Goal: Task Accomplishment & Management: Complete application form

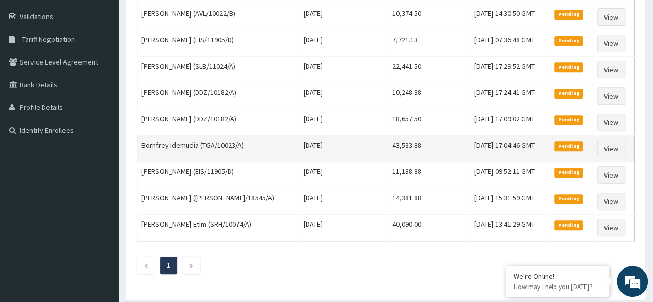
scroll to position [191, 0]
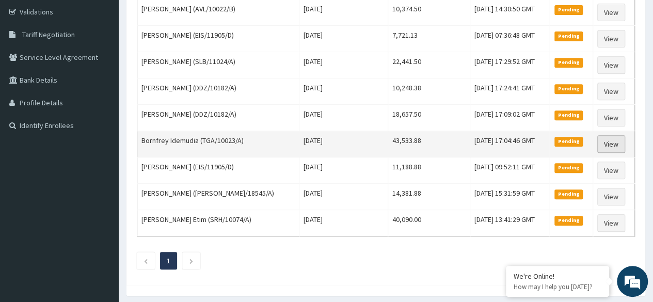
click at [609, 143] on link "View" at bounding box center [611, 144] width 28 height 18
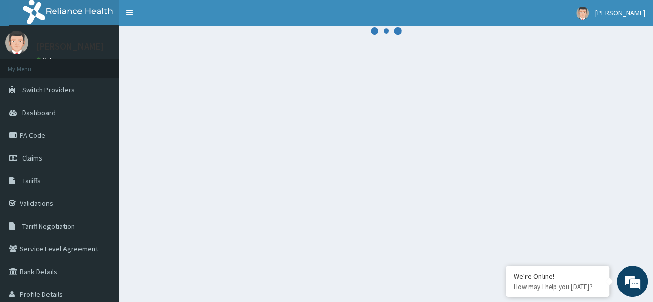
click at [612, 156] on div at bounding box center [386, 177] width 534 height 302
click at [611, 14] on link "[PERSON_NAME]" at bounding box center [610, 13] width 85 height 26
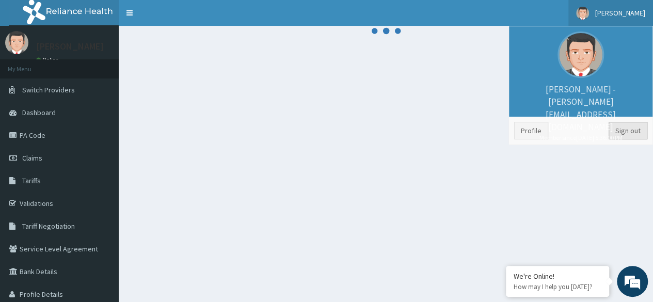
click at [630, 133] on link "Sign out" at bounding box center [627, 131] width 39 height 18
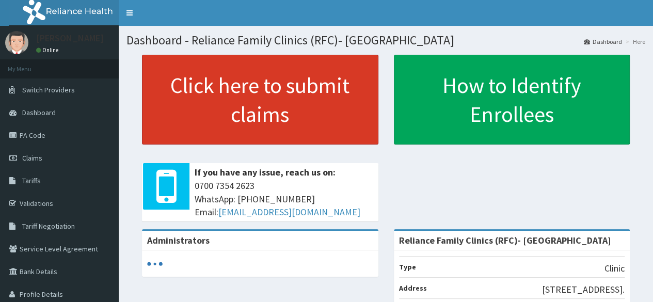
click at [277, 105] on link "Click here to submit claims" at bounding box center [260, 100] width 236 height 90
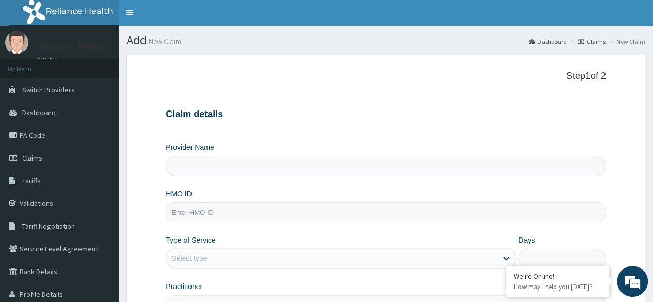
click at [291, 206] on input "HMO ID" at bounding box center [386, 212] width 440 height 20
paste input "EXT/10006/D"
type input "EXT/10006/D"
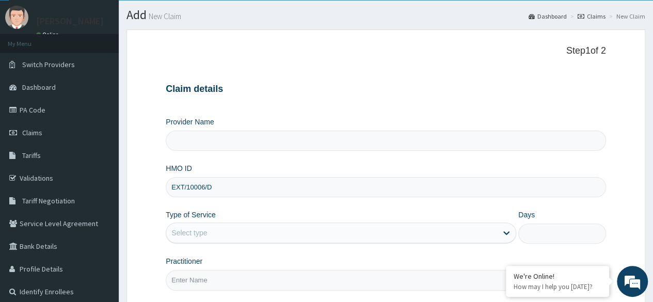
type input "Reliance Family Clinics (RFC)- [GEOGRAPHIC_DATA]"
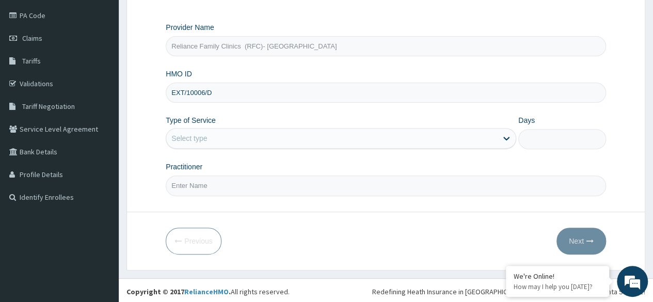
type input "EXT/10006/D"
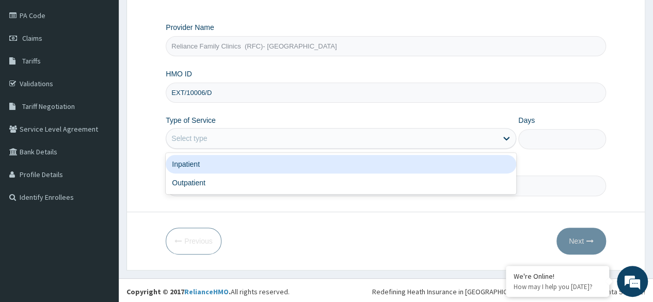
click at [292, 186] on div "Outpatient" at bounding box center [341, 182] width 350 height 19
type input "1"
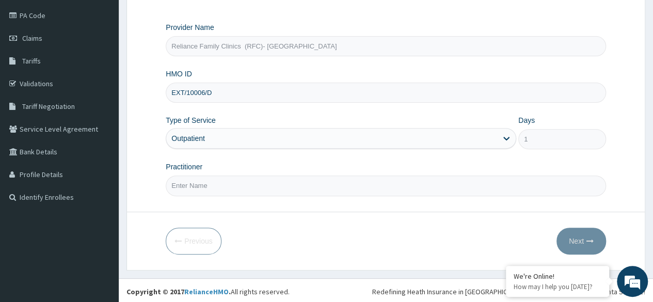
click at [301, 182] on input "Practitioner" at bounding box center [386, 185] width 440 height 20
click at [313, 184] on input "Practitioner" at bounding box center [386, 185] width 440 height 20
type input "Dr Ejiofor"
click at [580, 236] on button "Next" at bounding box center [581, 241] width 50 height 27
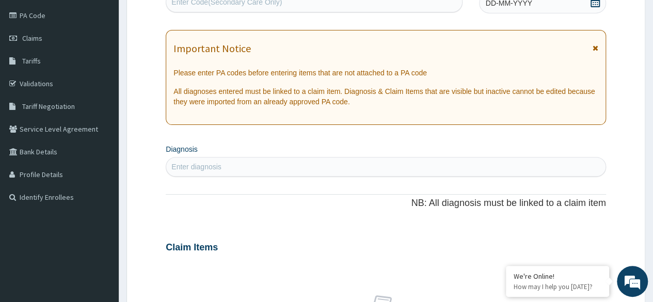
click at [596, 7] on span at bounding box center [595, 3] width 10 height 13
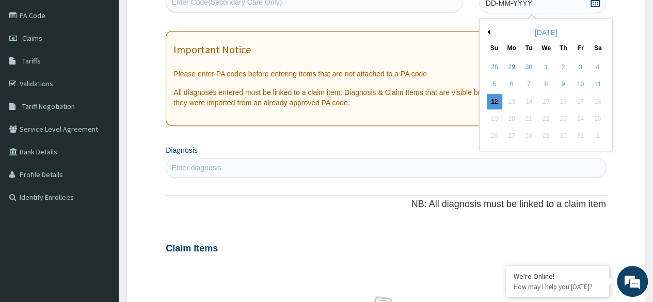
scroll to position [0, 0]
click at [495, 106] on div "12" at bounding box center [493, 101] width 15 height 15
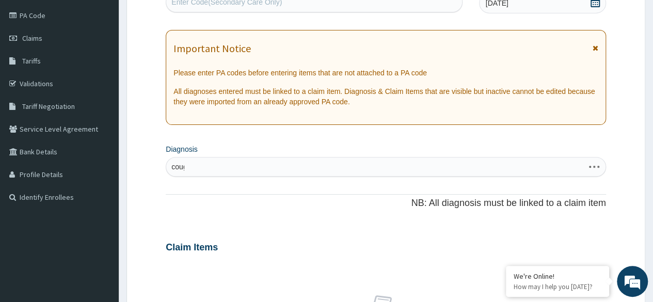
type input "cough"
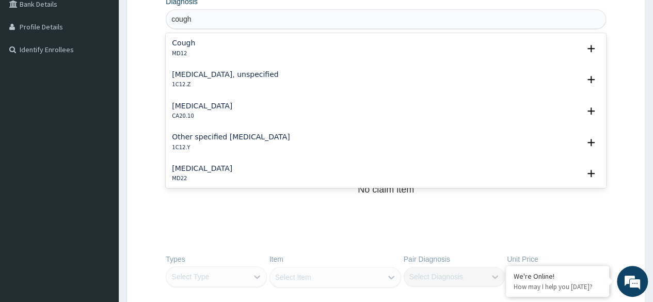
scroll to position [268, 0]
click at [234, 51] on div "Cough MD12" at bounding box center [386, 48] width 428 height 18
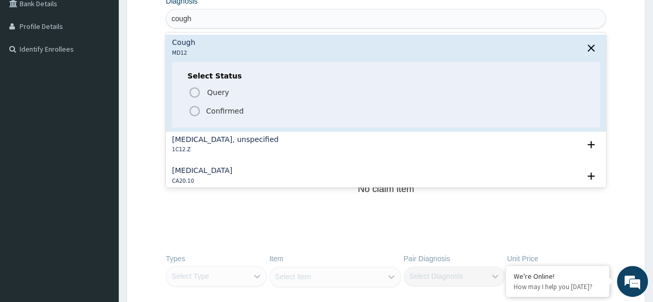
click at [233, 109] on p "Confirmed" at bounding box center [225, 111] width 38 height 10
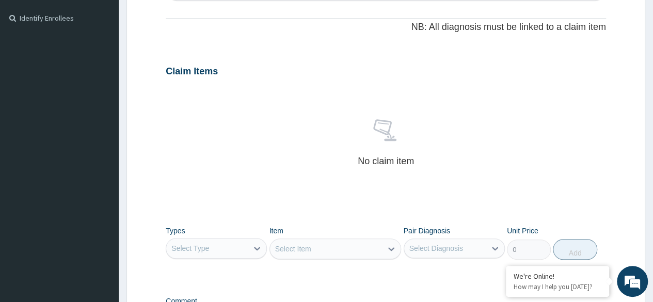
scroll to position [440, 0]
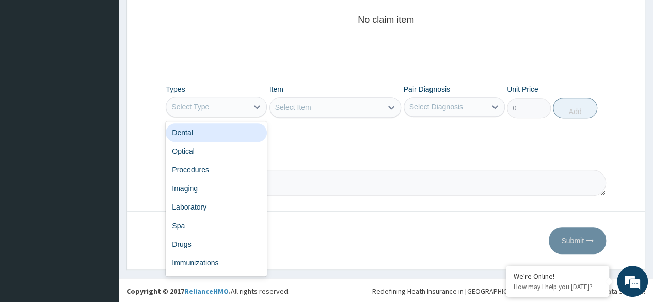
click at [223, 173] on div "Procedures" at bounding box center [216, 169] width 101 height 19
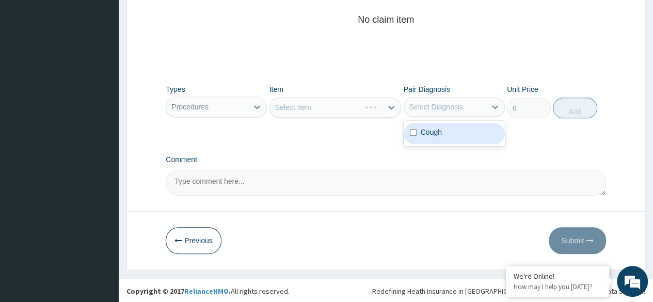
click at [467, 135] on div "Cough" at bounding box center [454, 133] width 101 height 21
checkbox input "true"
click at [359, 107] on div "Select Item" at bounding box center [335, 107] width 132 height 21
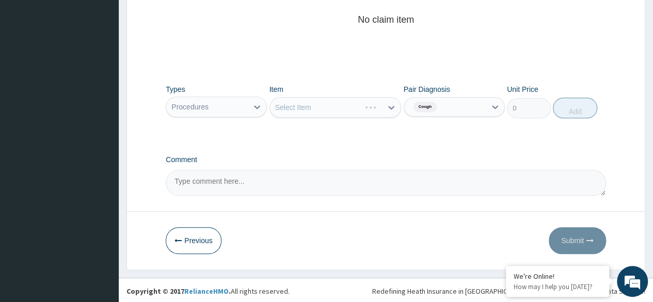
click at [345, 109] on div "Select Item" at bounding box center [335, 107] width 132 height 21
click at [365, 106] on div "Select Item" at bounding box center [335, 107] width 132 height 21
click at [356, 105] on div "Select Item" at bounding box center [335, 107] width 132 height 21
click at [370, 101] on div "Select Item" at bounding box center [335, 107] width 132 height 21
click at [359, 117] on div "Types Procedures Item Select Item Pair Diagnosis Cough Unit Price 0 Add" at bounding box center [386, 101] width 440 height 44
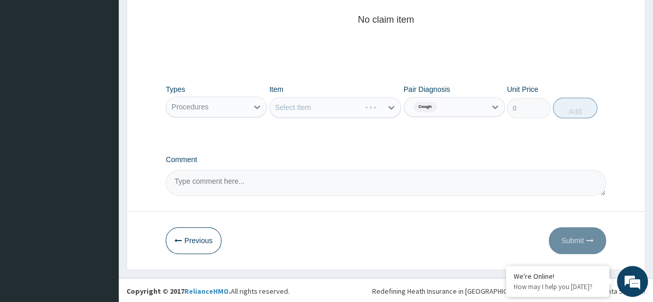
click at [375, 112] on div "Select Item" at bounding box center [335, 107] width 132 height 21
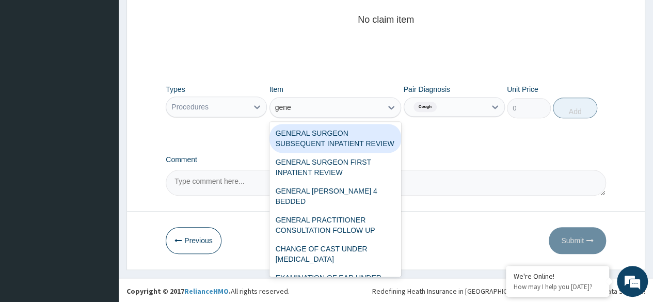
type input "gener"
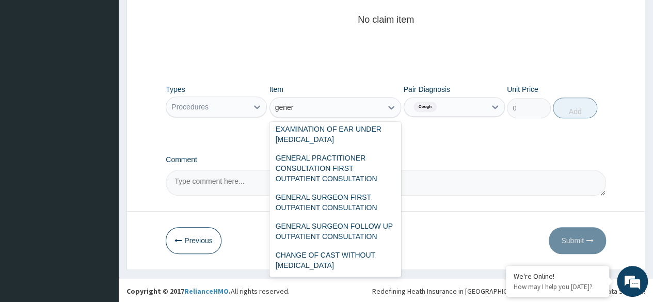
click at [355, 160] on div "GENERAL PRACTITIONER CONSULTATION FIRST OUTPATIENT CONSULTATION" at bounding box center [335, 168] width 132 height 39
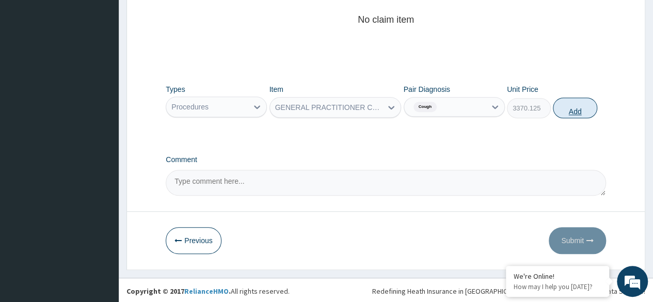
click at [574, 110] on button "Add" at bounding box center [575, 108] width 44 height 21
type input "0"
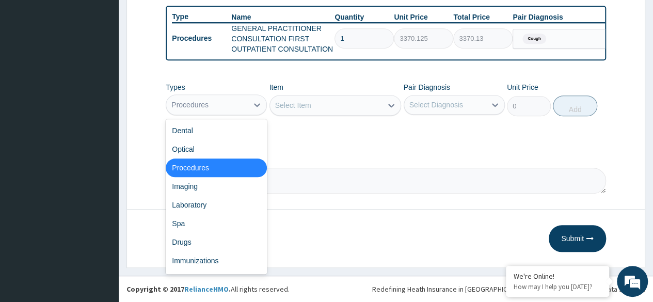
click at [213, 244] on div "Drugs" at bounding box center [216, 242] width 101 height 19
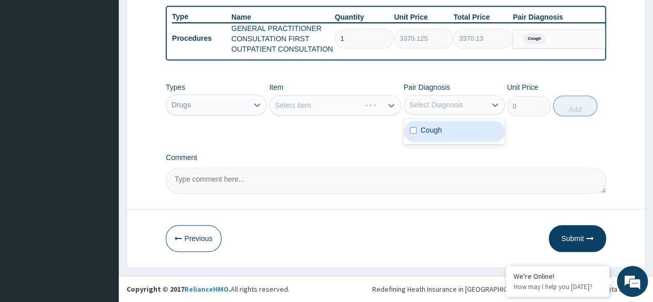
click at [465, 133] on div "Cough" at bounding box center [454, 131] width 101 height 21
checkbox input "true"
click at [361, 111] on div "Select Item" at bounding box center [335, 105] width 132 height 21
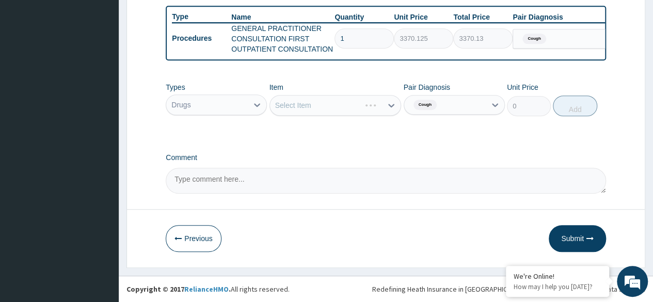
click at [343, 105] on div "Select Item" at bounding box center [335, 105] width 132 height 21
click at [354, 112] on div "Select Item" at bounding box center [335, 105] width 132 height 21
click at [355, 104] on div "Select Item" at bounding box center [335, 105] width 132 height 21
click at [358, 107] on div "Select Item" at bounding box center [335, 105] width 132 height 21
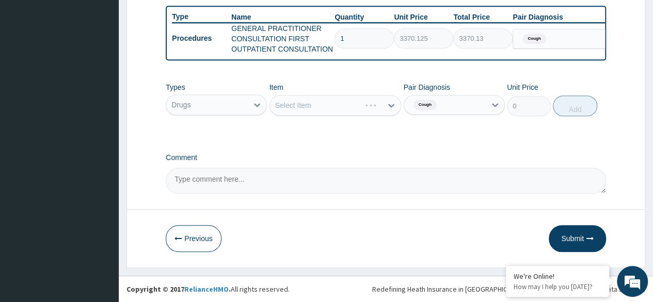
click at [380, 108] on div "Select Item" at bounding box center [335, 105] width 132 height 21
click at [386, 101] on div "Select Item" at bounding box center [335, 105] width 132 height 21
click at [352, 115] on div "Select Item" at bounding box center [335, 105] width 132 height 21
click at [369, 108] on div "Select Item" at bounding box center [335, 105] width 132 height 21
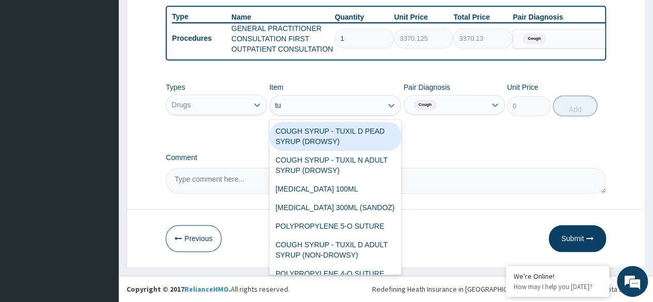
type input "tux"
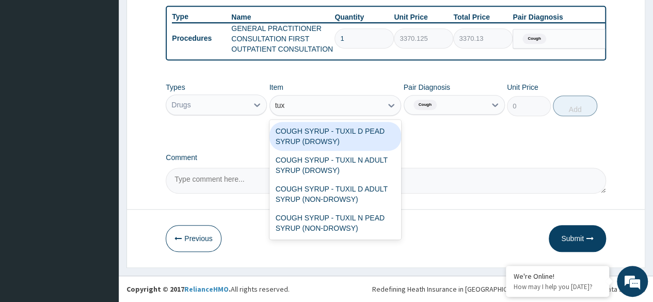
click at [356, 141] on div "COUGH SYRUP - TUXIL D PEAD SYRUP (DROWSY)" at bounding box center [335, 136] width 132 height 29
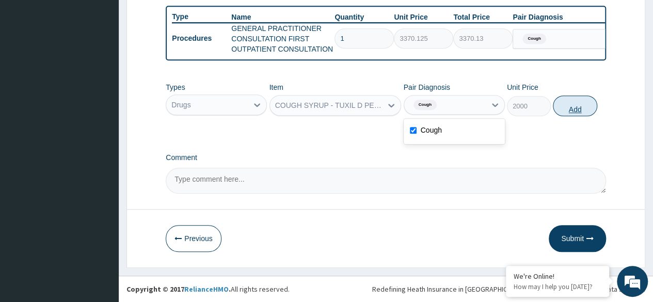
click at [574, 111] on button "Add" at bounding box center [575, 105] width 44 height 21
type input "0"
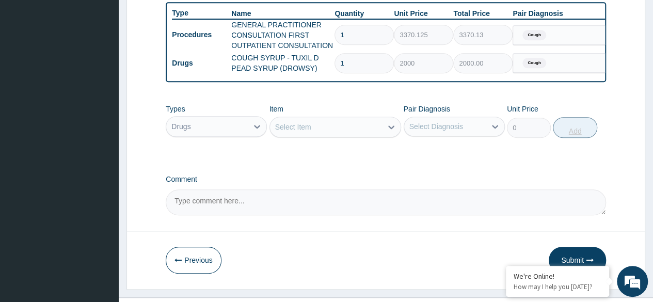
scroll to position [410, 0]
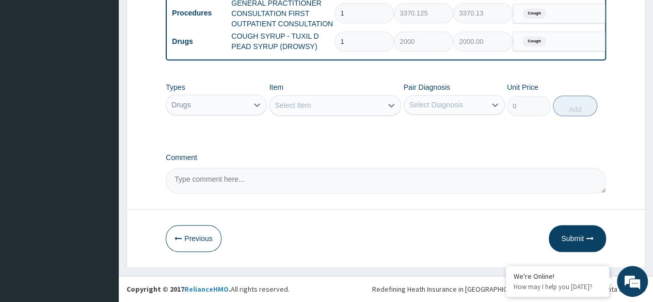
click at [579, 243] on button "Submit" at bounding box center [577, 238] width 57 height 27
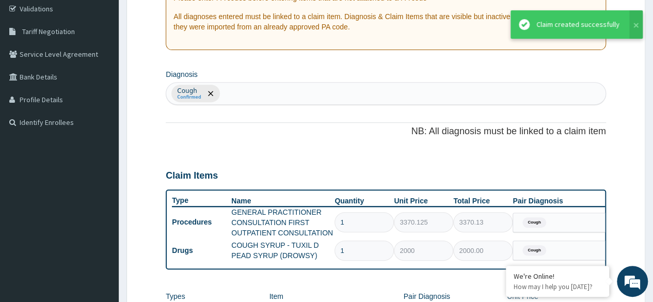
scroll to position [207, 0]
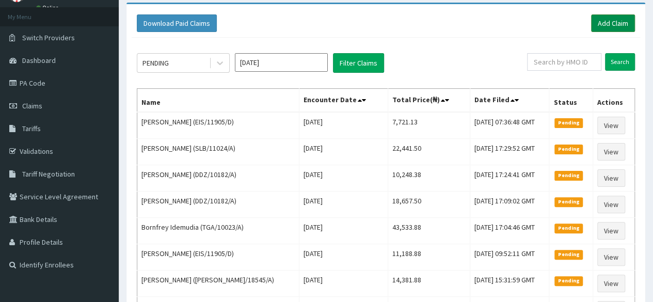
click at [609, 20] on link "Add Claim" at bounding box center [613, 23] width 44 height 18
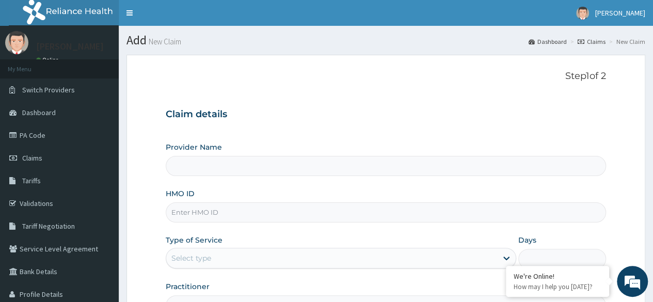
click at [313, 213] on input "HMO ID" at bounding box center [386, 212] width 440 height 20
paste input "EXT/10006/D"
type input "EXT/10006/D"
type input "Reliance Family Clinics (RFC)- Ejigbo"
click at [614, 118] on form "Step 1 of 2 Claim details Provider Name Reliance Family Clinics (RFC)- Ejigbo H…" at bounding box center [385, 222] width 519 height 335
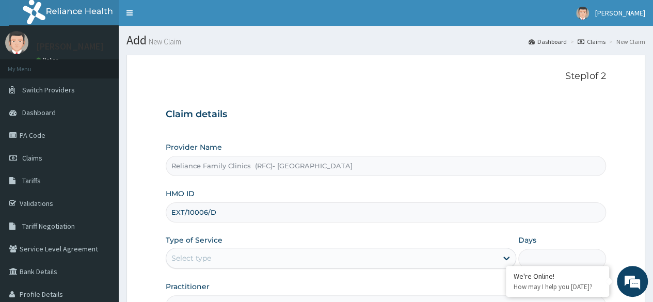
click at [313, 216] on input "EXT/10006/D" at bounding box center [386, 212] width 440 height 20
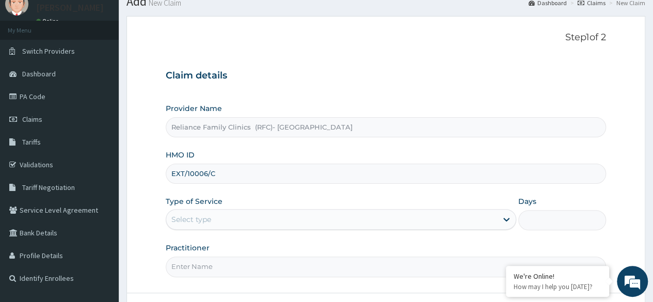
scroll to position [120, 0]
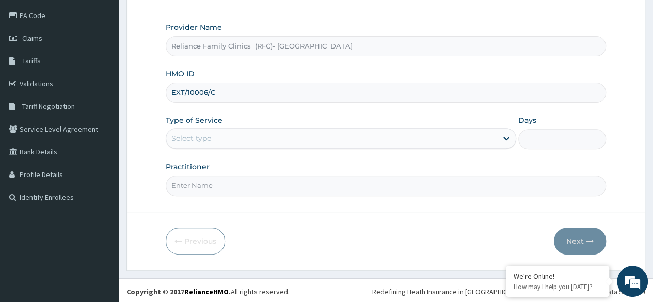
type input "EXT/10006/C"
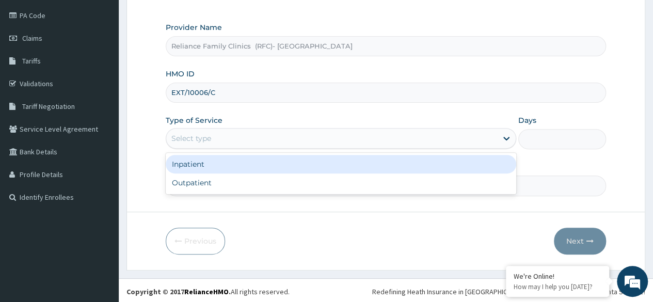
scroll to position [0, 0]
click at [309, 181] on div "Outpatient" at bounding box center [341, 182] width 350 height 19
type input "1"
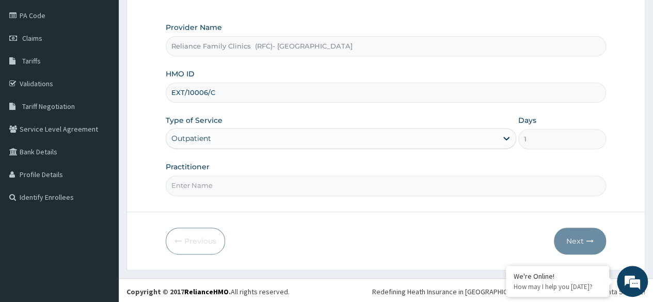
click at [307, 184] on input "Practitioner" at bounding box center [386, 185] width 440 height 20
click at [330, 180] on input "Practitioner" at bounding box center [386, 185] width 440 height 20
type input "Dr Ejiofor"
click at [581, 247] on button "Next" at bounding box center [580, 241] width 52 height 27
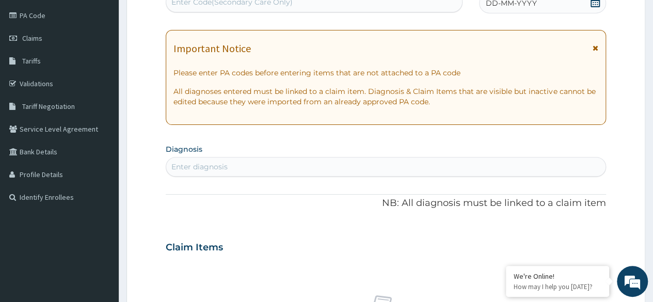
click at [591, 11] on div "DD-MM-YYYY" at bounding box center [542, 3] width 127 height 21
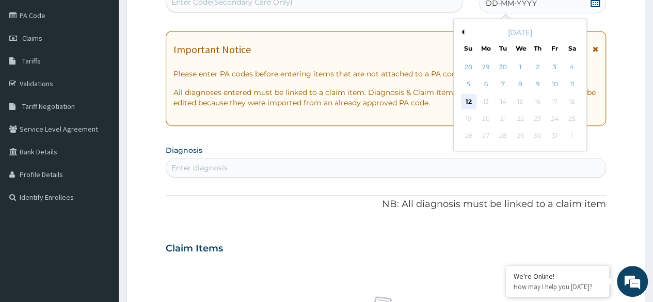
click at [465, 103] on div "12" at bounding box center [467, 101] width 15 height 15
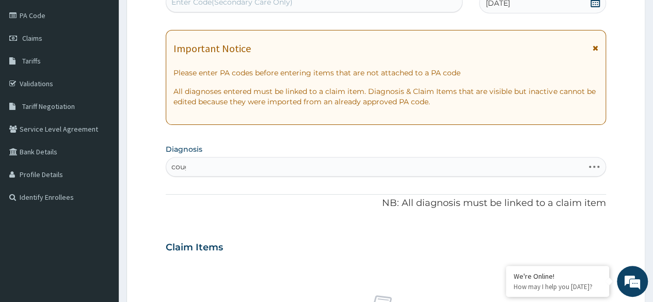
type input "cough"
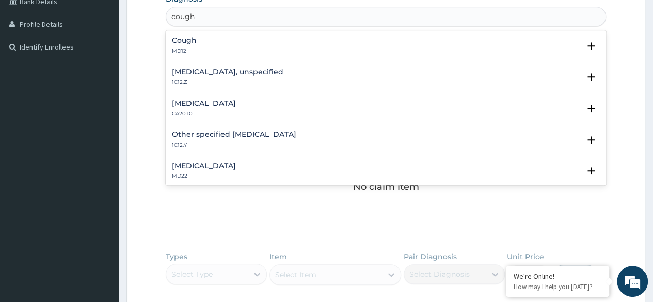
scroll to position [270, 0]
click at [264, 47] on div "Cough MD12" at bounding box center [386, 45] width 428 height 18
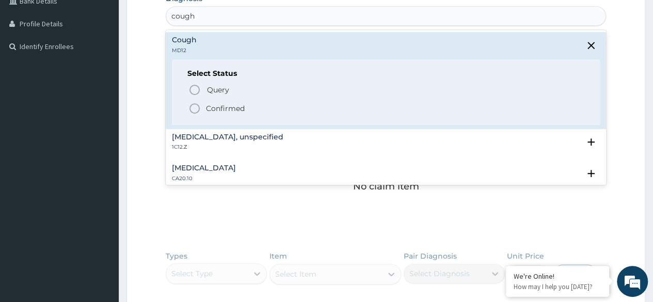
click at [242, 109] on p "Confirmed" at bounding box center [225, 108] width 39 height 10
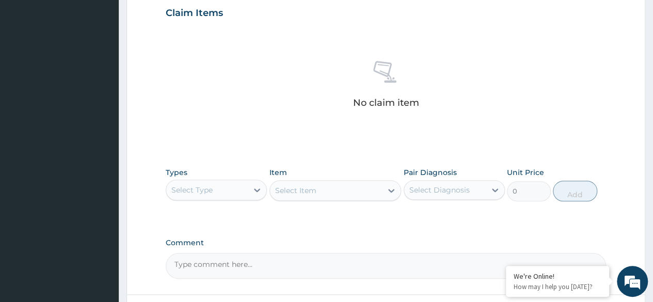
scroll to position [440, 0]
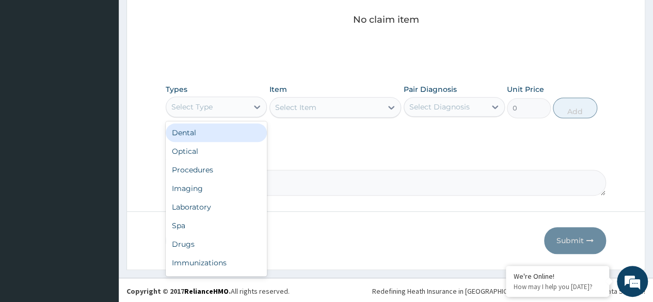
click at [222, 166] on div "Procedures" at bounding box center [216, 169] width 101 height 19
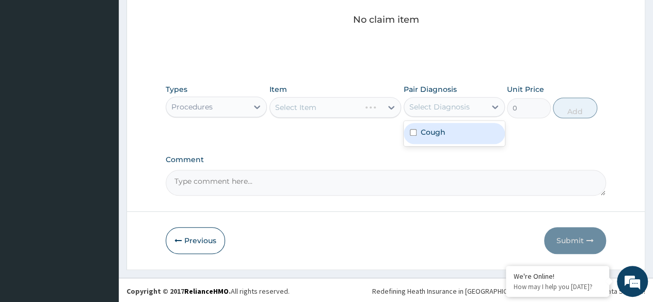
click at [468, 132] on div "Cough" at bounding box center [454, 133] width 101 height 21
checkbox input "true"
click at [336, 111] on div "Select Item" at bounding box center [335, 107] width 132 height 21
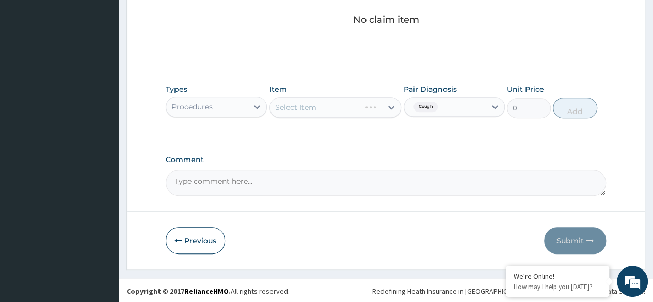
click at [343, 101] on div "Select Item" at bounding box center [335, 107] width 132 height 21
click at [348, 104] on div "Select Item" at bounding box center [335, 107] width 132 height 21
click at [343, 115] on div "Select Item" at bounding box center [335, 107] width 132 height 21
click at [322, 115] on div "Select Item" at bounding box center [335, 107] width 132 height 21
click at [364, 112] on div "Select Item" at bounding box center [335, 107] width 132 height 21
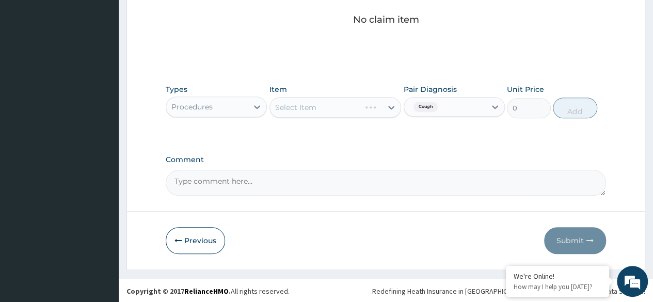
click at [353, 103] on div "Select Item" at bounding box center [335, 107] width 132 height 21
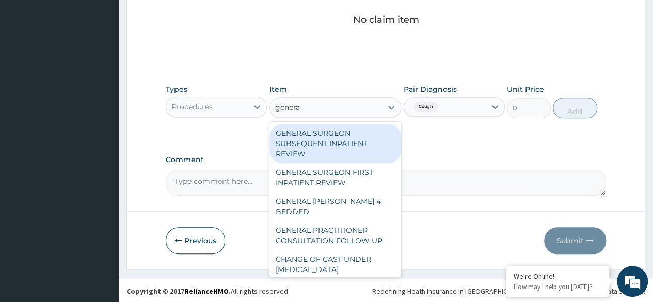
type input "general"
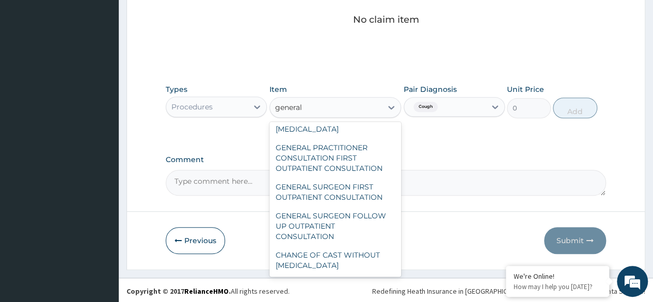
click at [353, 160] on div "GENERAL PRACTITIONER CONSULTATION FIRST OUTPATIENT CONSULTATION" at bounding box center [335, 157] width 132 height 39
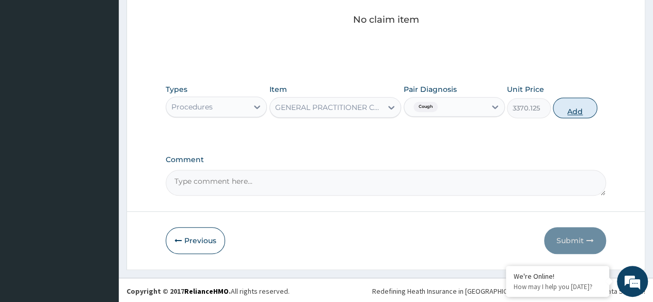
click at [576, 109] on button "Add" at bounding box center [575, 108] width 44 height 21
type input "0"
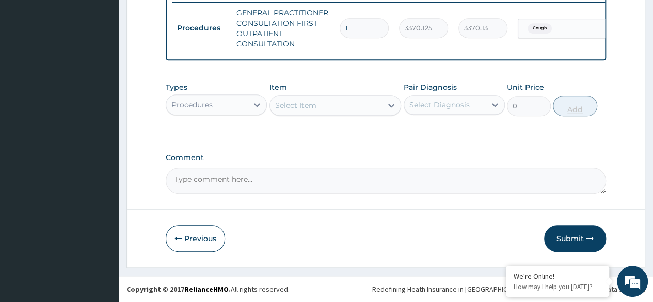
scroll to position [415, 0]
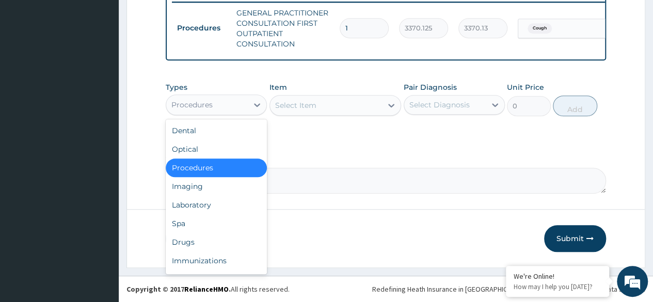
click at [208, 249] on div "Drugs" at bounding box center [216, 242] width 101 height 19
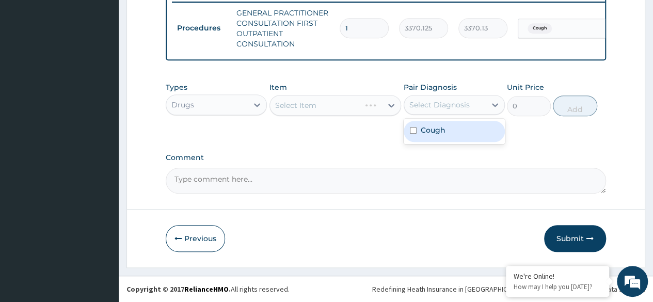
click at [475, 128] on div "Cough" at bounding box center [454, 131] width 101 height 21
checkbox input "true"
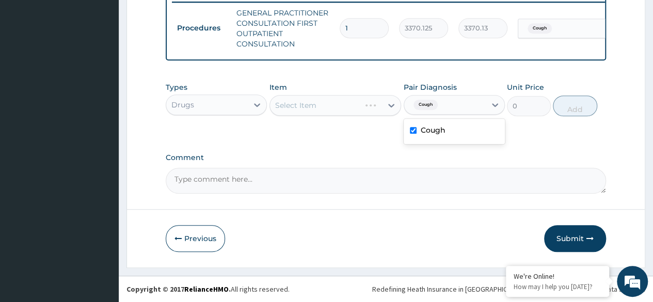
click at [368, 104] on div "Select Item" at bounding box center [335, 105] width 132 height 21
click at [351, 101] on div "Select Item" at bounding box center [335, 105] width 132 height 21
click at [357, 110] on div "Select Item" at bounding box center [335, 105] width 132 height 21
click at [373, 100] on div "Select Item" at bounding box center [335, 105] width 132 height 21
click at [344, 112] on div "Select Item" at bounding box center [335, 105] width 132 height 21
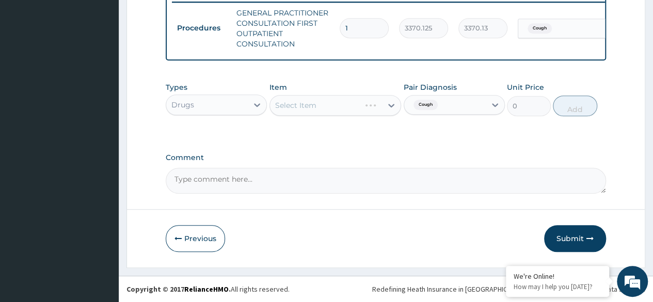
click at [360, 105] on div "Select Item" at bounding box center [335, 105] width 132 height 21
click at [359, 106] on div "Select Item" at bounding box center [335, 105] width 132 height 21
click at [357, 107] on div "Select Item" at bounding box center [335, 105] width 132 height 21
click at [361, 104] on div "Select Item" at bounding box center [335, 105] width 132 height 21
click at [355, 114] on div "Select Item" at bounding box center [335, 105] width 132 height 21
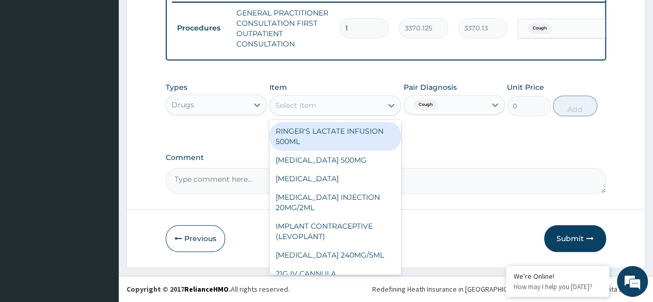
type input "c"
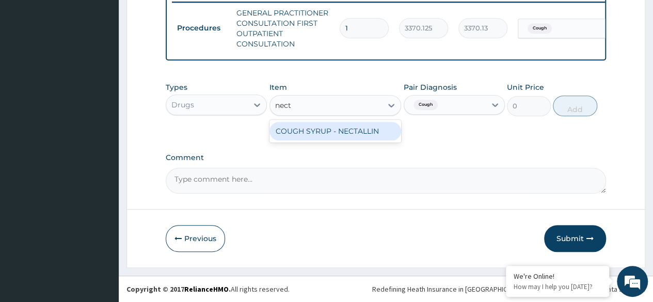
type input "necta"
click at [372, 134] on div "COUGH SYRUP - NECTALLIN" at bounding box center [335, 131] width 132 height 19
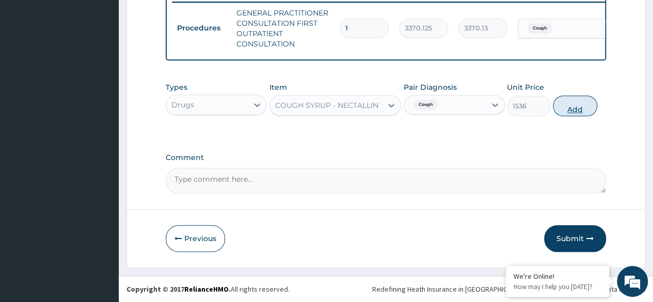
click at [576, 104] on button "Add" at bounding box center [575, 105] width 44 height 21
type input "0"
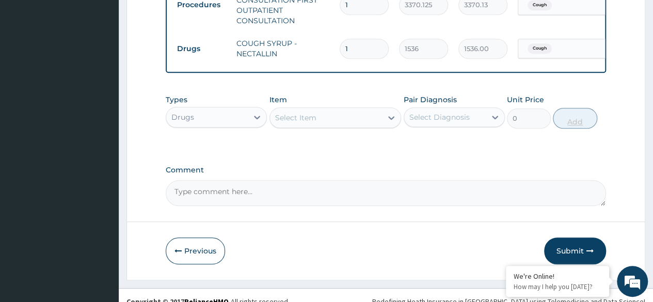
scroll to position [451, 0]
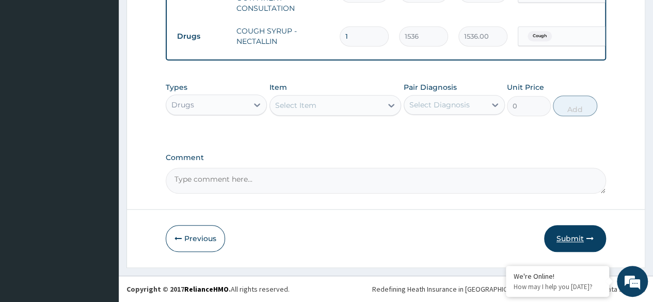
click at [579, 240] on button "Submit" at bounding box center [575, 238] width 62 height 27
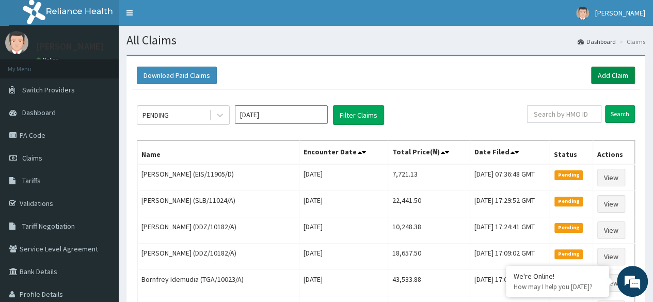
click at [610, 77] on link "Add Claim" at bounding box center [613, 76] width 44 height 18
click at [580, 118] on input "text" at bounding box center [564, 114] width 74 height 18
paste input "EXT/10006/D"
type input "EXT/10006/A"
click at [621, 120] on input "Search" at bounding box center [620, 114] width 30 height 18
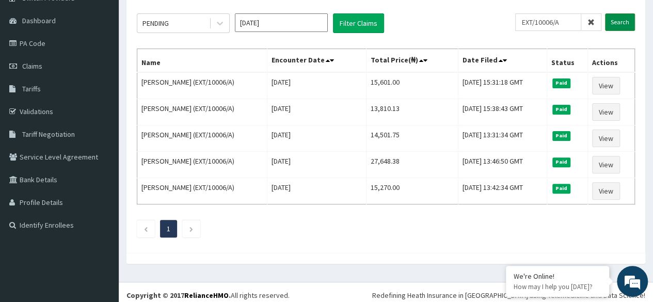
scroll to position [94, 0]
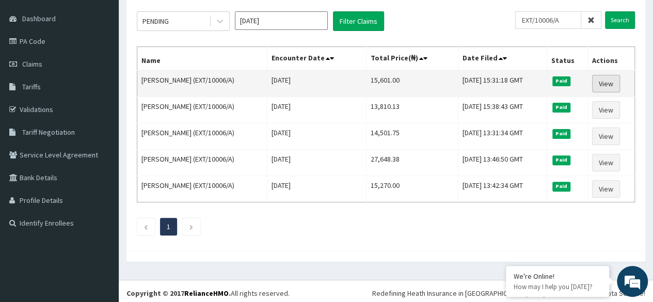
click at [606, 82] on link "View" at bounding box center [606, 84] width 28 height 18
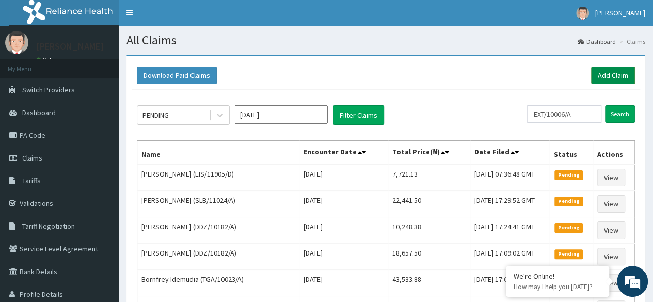
click at [611, 74] on link "Add Claim" at bounding box center [613, 76] width 44 height 18
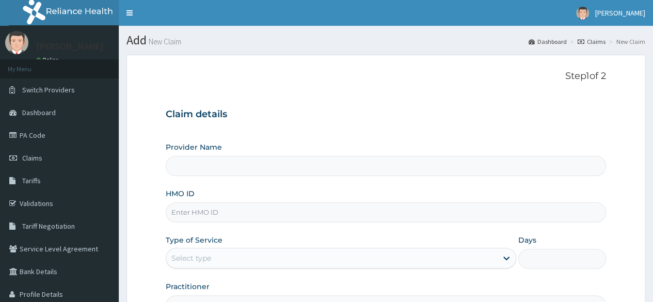
click at [272, 214] on input "HMO ID" at bounding box center [386, 212] width 440 height 20
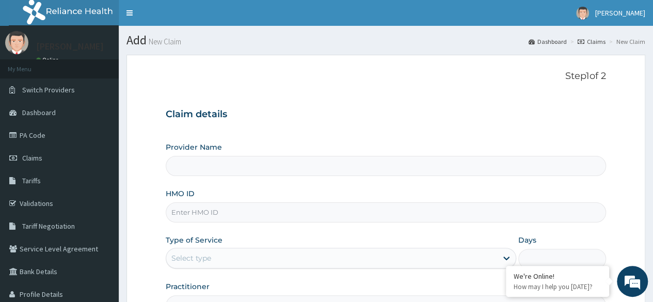
paste input "EXT/10006/D"
type input "EXT/10006/D"
type input "Reliance Family Clinics (RFC)- [GEOGRAPHIC_DATA]"
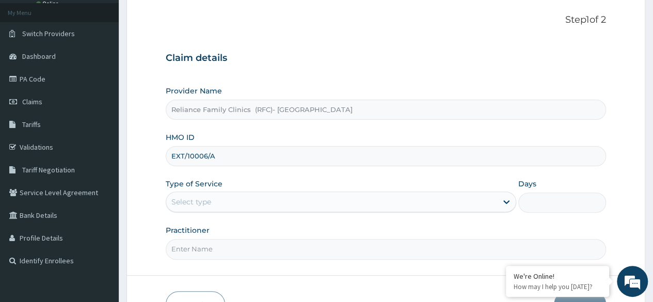
scroll to position [120, 0]
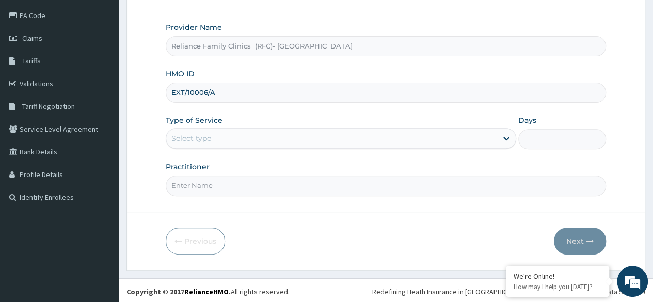
type input "EXT/10006/A"
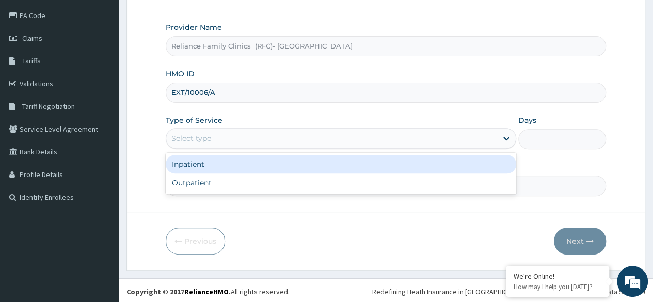
click at [297, 182] on div "Outpatient" at bounding box center [341, 182] width 350 height 19
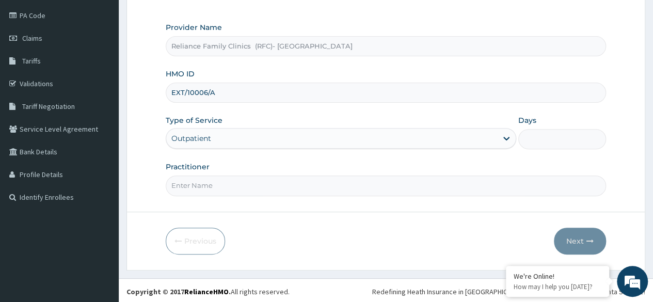
type input "1"
click at [313, 180] on input "Practitioner" at bounding box center [386, 185] width 440 height 20
type input "S"
type input "Dr Ejiofor"
click at [575, 238] on button "Next" at bounding box center [580, 241] width 52 height 27
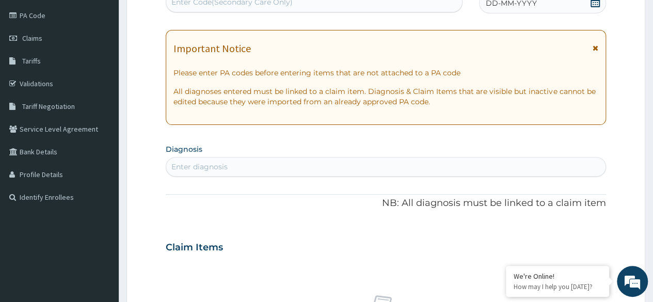
click at [593, 5] on icon at bounding box center [595, 2] width 10 height 10
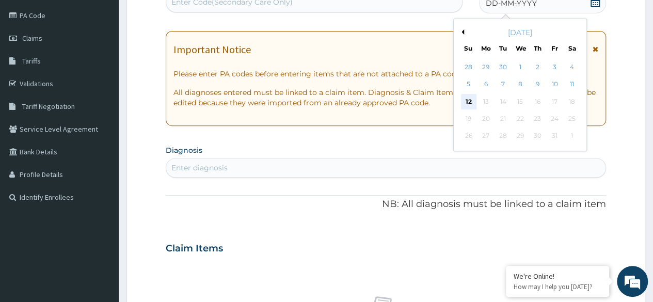
click at [468, 100] on div "12" at bounding box center [467, 101] width 15 height 15
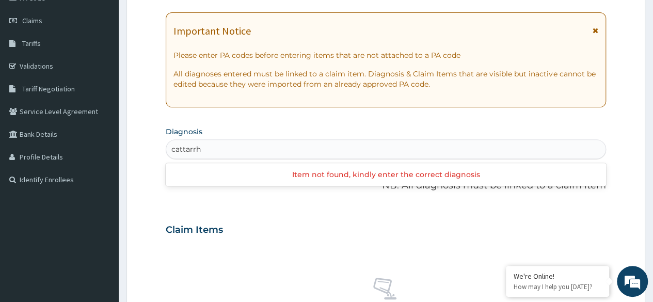
scroll to position [178, 0]
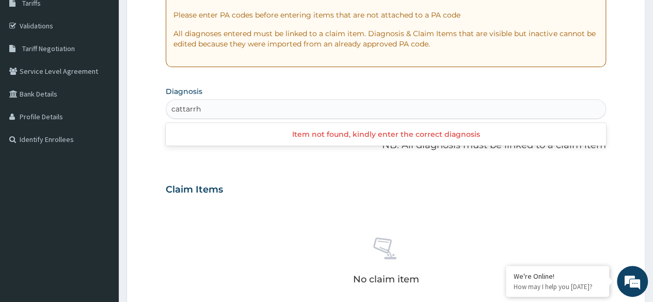
type input "cattarrh"
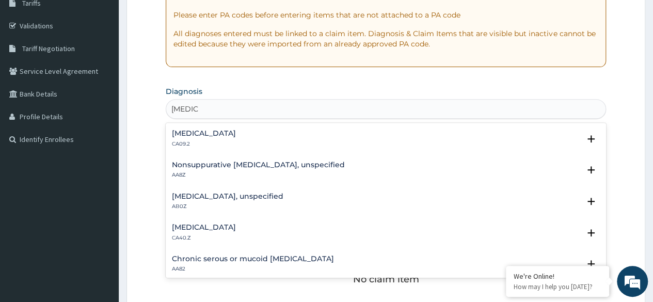
scroll to position [0, 0]
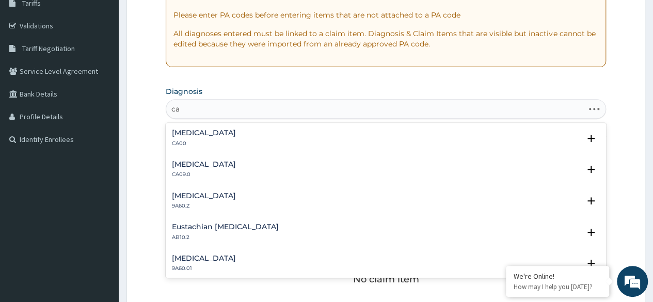
type input "c"
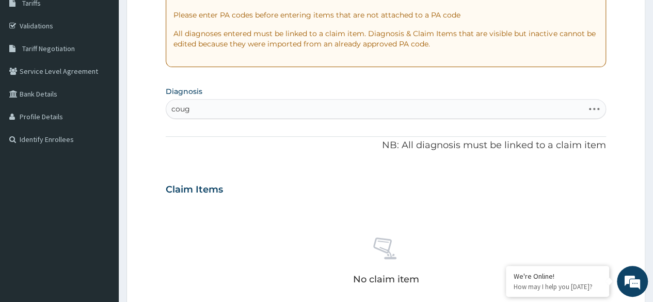
type input "cough"
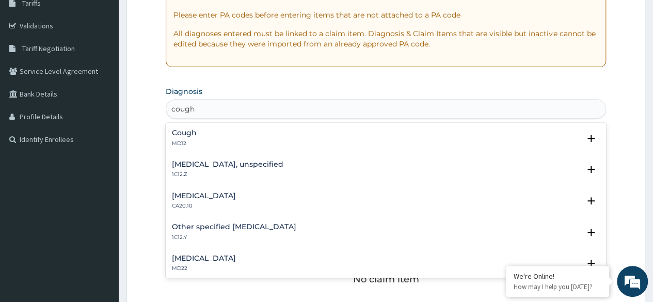
click at [244, 132] on div "Cough MD12" at bounding box center [386, 138] width 428 height 18
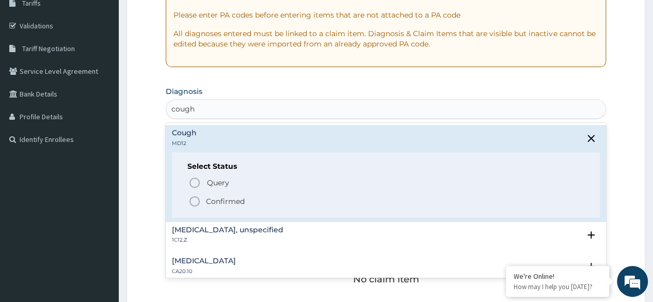
click at [242, 205] on span "Confirmed" at bounding box center [386, 201] width 396 height 12
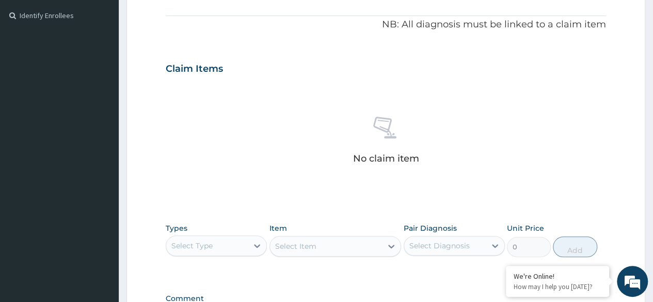
scroll to position [440, 0]
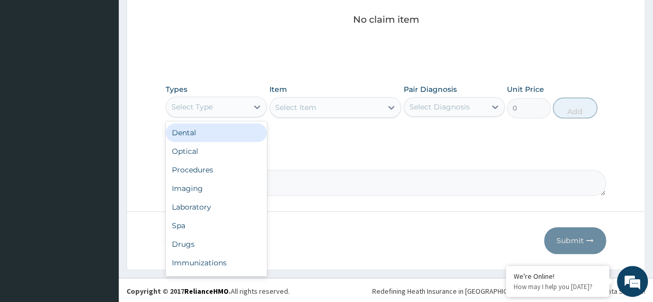
click at [225, 170] on div "Procedures" at bounding box center [216, 169] width 101 height 19
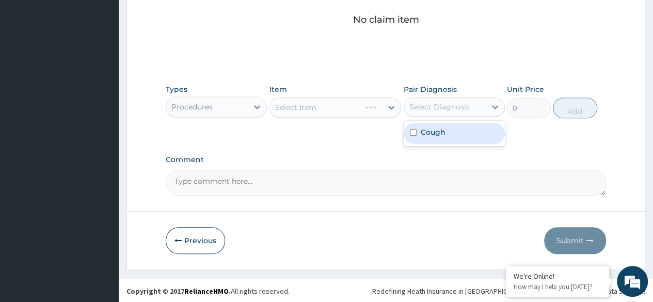
click at [459, 137] on div "Cough" at bounding box center [454, 133] width 101 height 21
checkbox input "true"
click at [364, 100] on div "Select Item" at bounding box center [335, 107] width 132 height 21
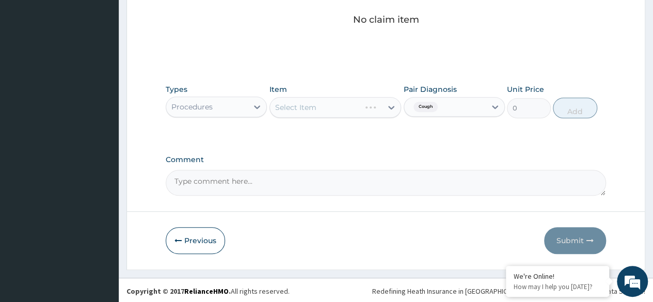
click at [364, 101] on div "Select Item" at bounding box center [335, 107] width 132 height 21
click at [358, 110] on div "Select Item" at bounding box center [335, 107] width 132 height 21
click at [358, 107] on div "Select Item" at bounding box center [335, 107] width 132 height 21
click at [357, 97] on div "Select Item" at bounding box center [335, 107] width 132 height 21
click at [349, 102] on div "Select Item" at bounding box center [335, 107] width 132 height 21
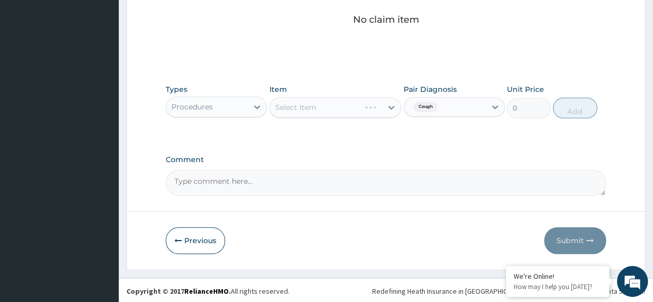
click at [361, 95] on div "Item Select Item" at bounding box center [335, 101] width 132 height 34
click at [344, 110] on div "Select Item" at bounding box center [335, 107] width 132 height 21
click at [353, 111] on div "Select Item" at bounding box center [335, 107] width 132 height 21
click at [353, 105] on div "Select Item" at bounding box center [335, 107] width 132 height 21
click at [364, 110] on div "Select Item" at bounding box center [335, 107] width 132 height 21
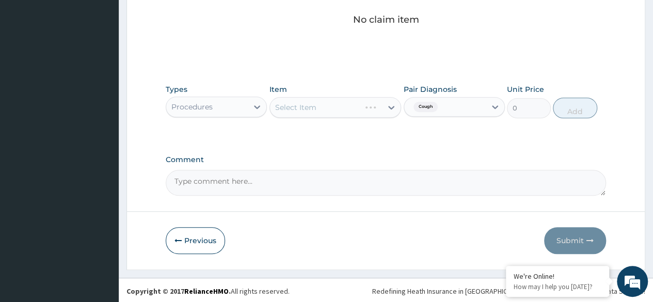
click at [364, 108] on div "Select Item" at bounding box center [335, 107] width 132 height 21
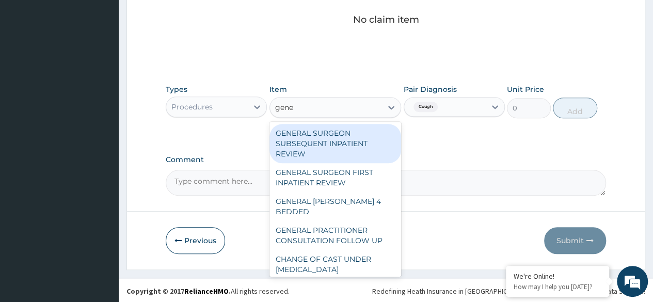
type input "gener"
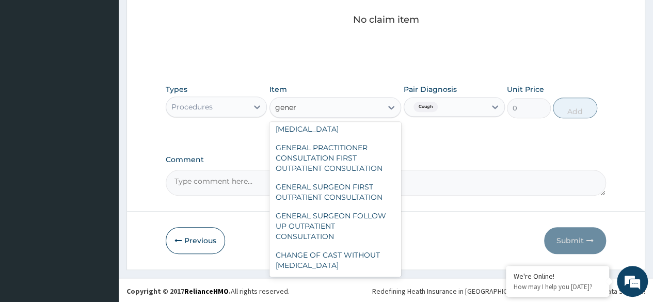
click at [348, 162] on div "GENERAL PRACTITIONER CONSULTATION FIRST OUTPATIENT CONSULTATION" at bounding box center [335, 157] width 132 height 39
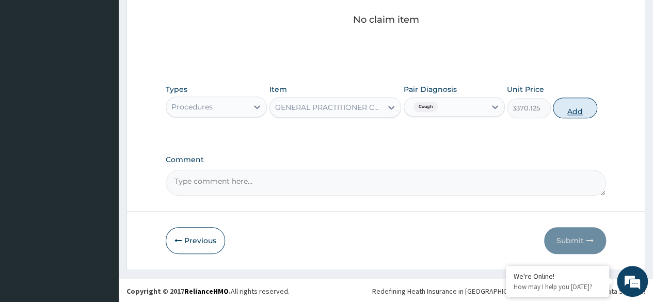
click at [575, 109] on button "Add" at bounding box center [575, 108] width 44 height 21
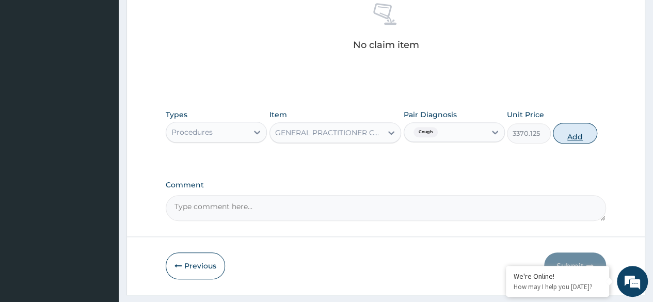
type input "0"
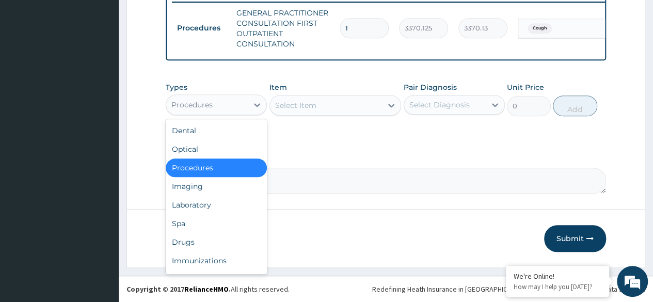
click at [222, 243] on div "Drugs" at bounding box center [216, 242] width 101 height 19
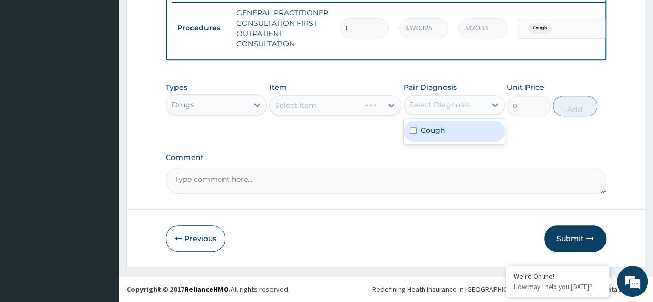
click at [461, 135] on div "Cough" at bounding box center [454, 131] width 101 height 21
checkbox input "true"
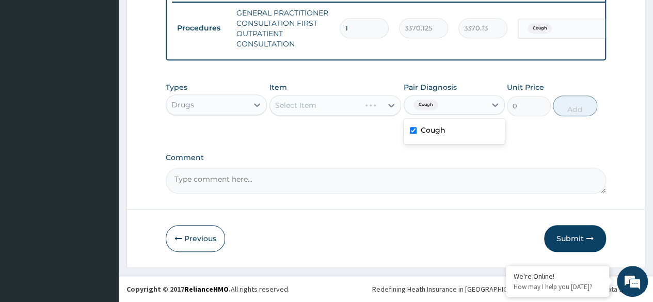
click at [341, 100] on div "Select Item" at bounding box center [335, 105] width 132 height 21
click at [338, 101] on div "Select Item" at bounding box center [335, 105] width 132 height 21
click at [341, 111] on div "Select Item" at bounding box center [335, 105] width 132 height 21
click at [337, 95] on div "Item Select Item" at bounding box center [335, 99] width 132 height 34
click at [353, 111] on div "Select Item" at bounding box center [335, 105] width 132 height 21
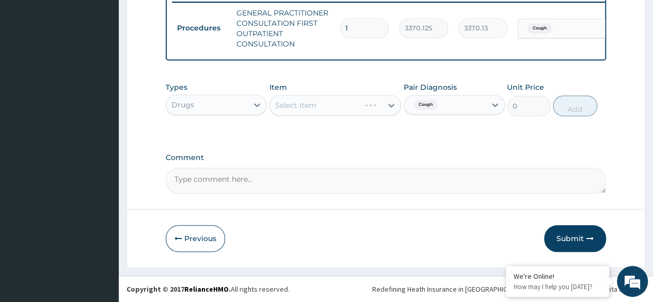
click at [353, 111] on div "Select Item" at bounding box center [335, 105] width 132 height 21
click at [351, 107] on div "Select Item" at bounding box center [335, 105] width 132 height 21
click at [356, 109] on div "Select Item" at bounding box center [315, 105] width 91 height 17
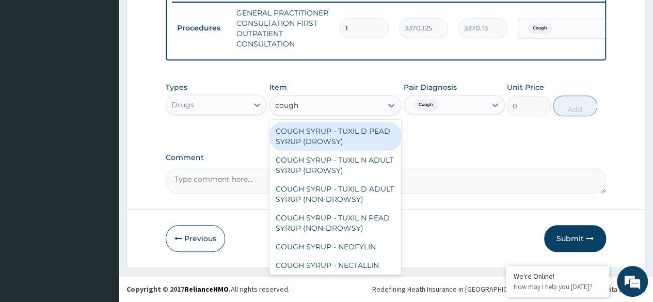
type input "cough"
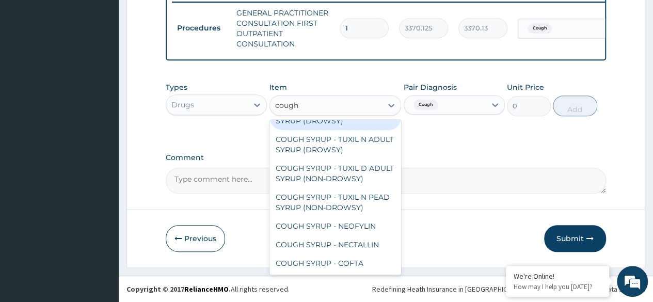
click at [363, 227] on div "COUGH SYRUP - NEOFYLIN" at bounding box center [335, 226] width 132 height 19
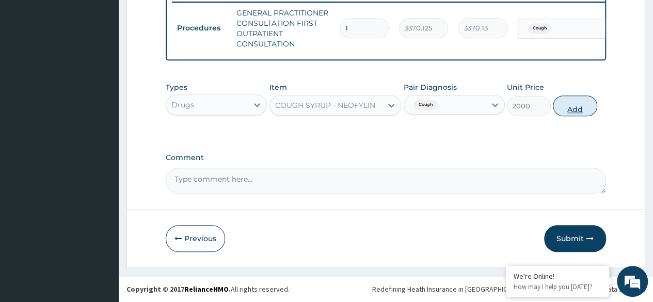
click at [572, 104] on button "Add" at bounding box center [575, 105] width 44 height 21
type input "0"
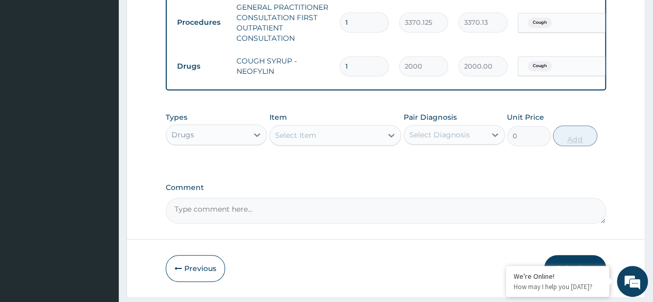
scroll to position [451, 0]
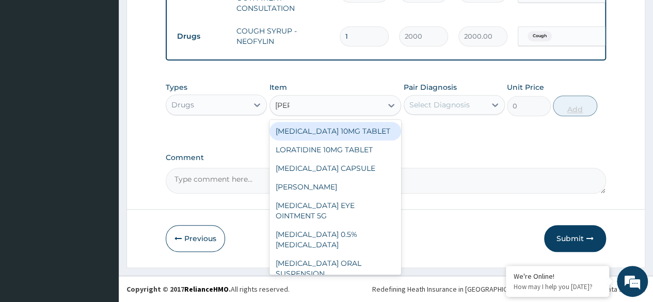
type input "lorat"
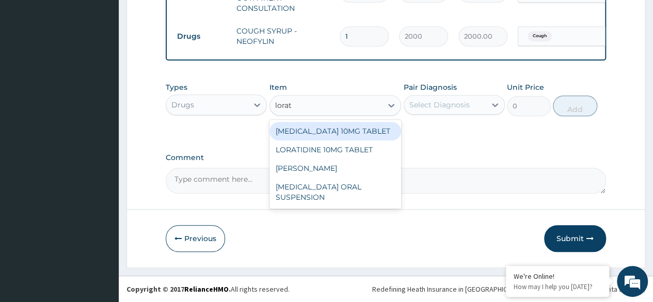
click at [372, 156] on div "LORATIDINE 10MG TABLET" at bounding box center [335, 149] width 132 height 19
type input "96"
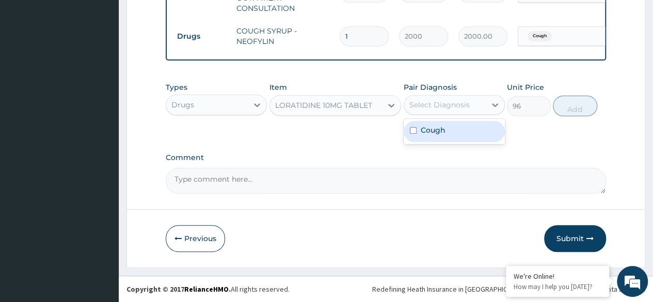
click at [477, 137] on div "Cough" at bounding box center [454, 131] width 101 height 21
checkbox input "true"
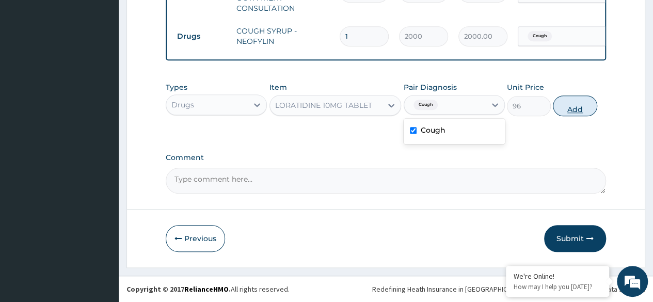
click at [577, 111] on button "Add" at bounding box center [575, 105] width 44 height 21
type input "0"
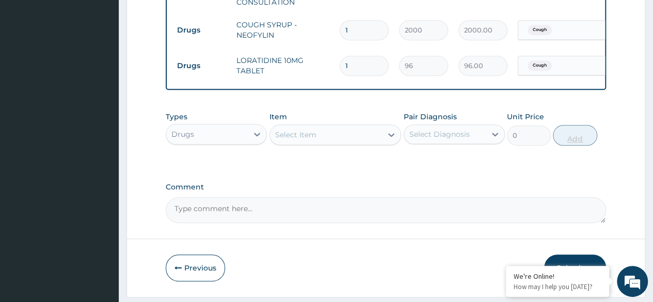
type input "0.00"
type input "5"
type input "480.00"
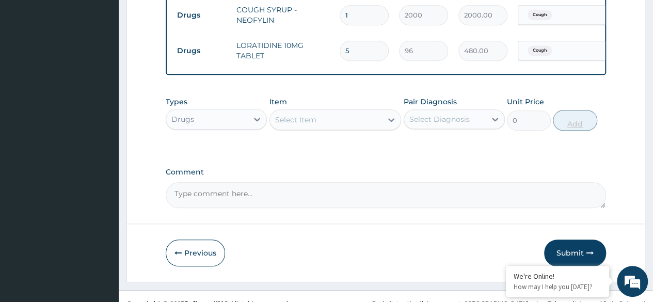
scroll to position [487, 0]
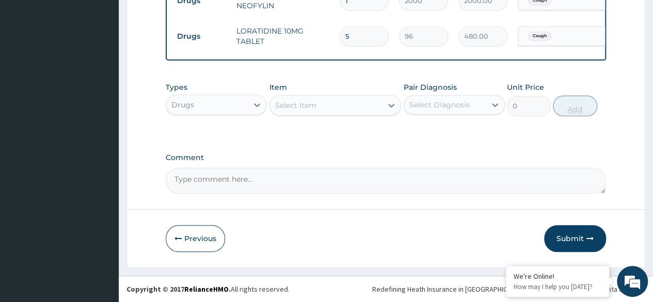
type input "5"
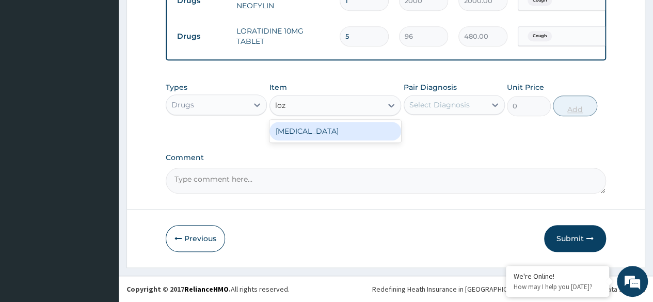
type input "loze"
click at [368, 135] on div "THROAT LOZENGE" at bounding box center [335, 131] width 132 height 19
type input "96"
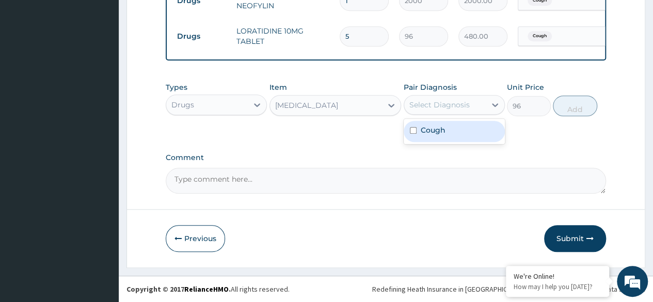
click at [467, 135] on div "Cough" at bounding box center [454, 131] width 101 height 21
checkbox input "true"
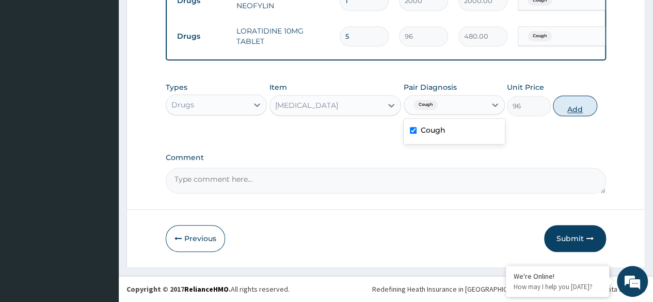
click at [572, 115] on button "Add" at bounding box center [575, 105] width 44 height 21
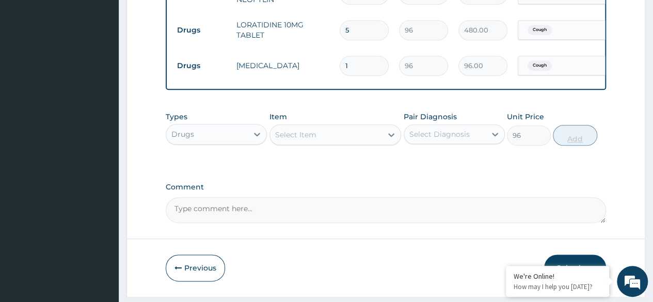
type input "0"
type input "12"
type input "1152.00"
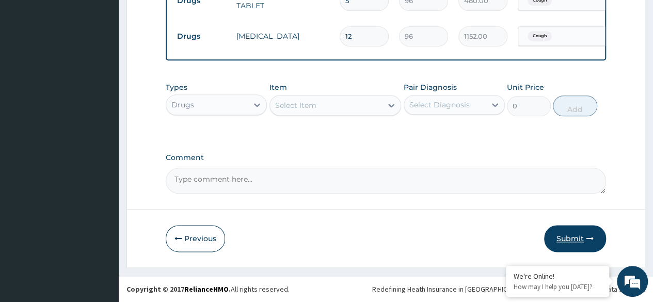
click at [576, 238] on button "Submit" at bounding box center [575, 238] width 62 height 27
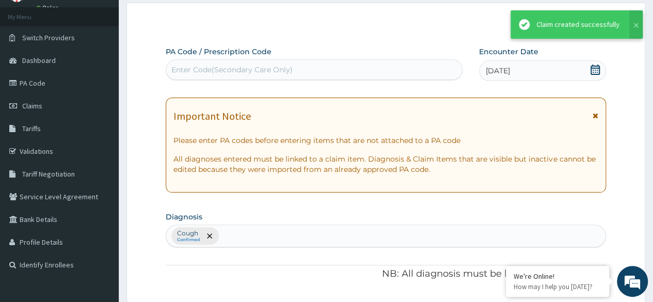
scroll to position [522, 0]
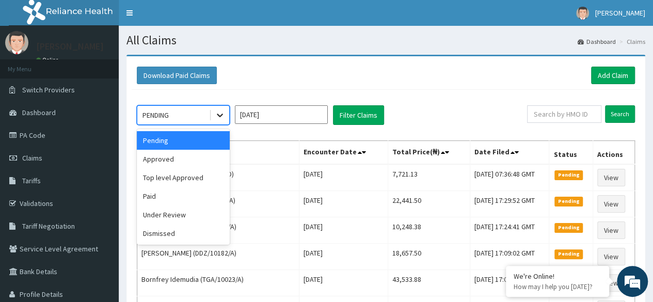
click at [222, 116] on icon at bounding box center [220, 115] width 10 height 10
click at [203, 163] on div "Approved" at bounding box center [183, 159] width 93 height 19
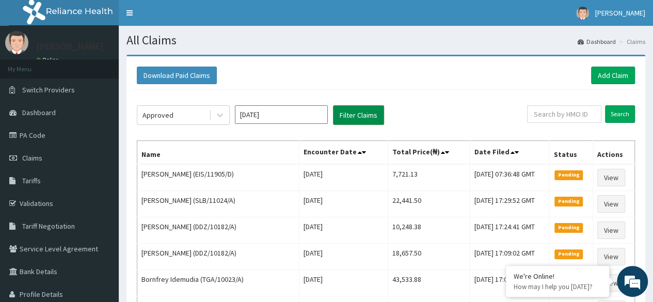
click at [359, 112] on button "Filter Claims" at bounding box center [358, 115] width 51 height 20
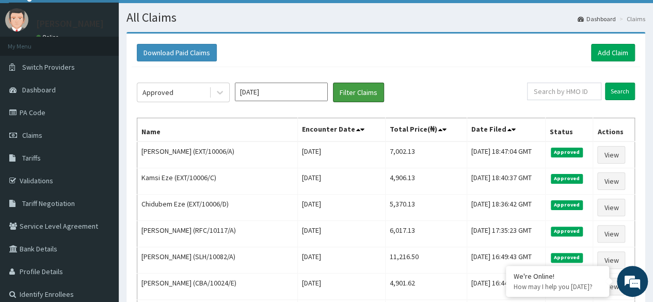
scroll to position [23, 0]
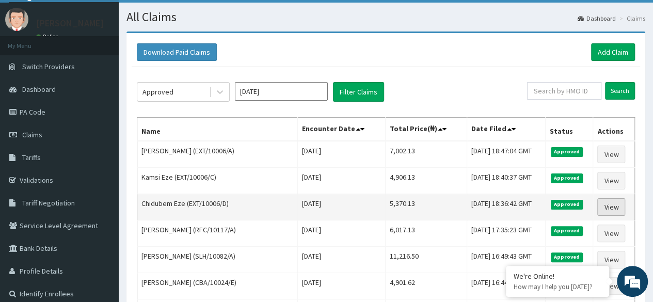
click at [612, 208] on link "View" at bounding box center [611, 207] width 28 height 18
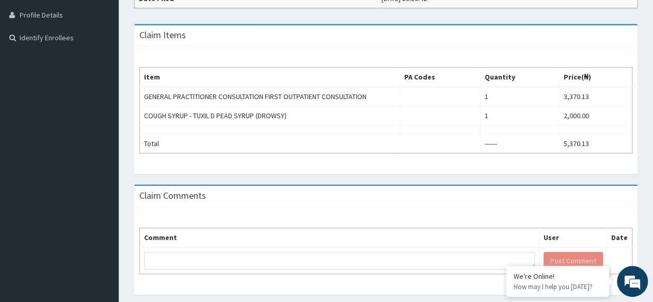
scroll to position [278, 0]
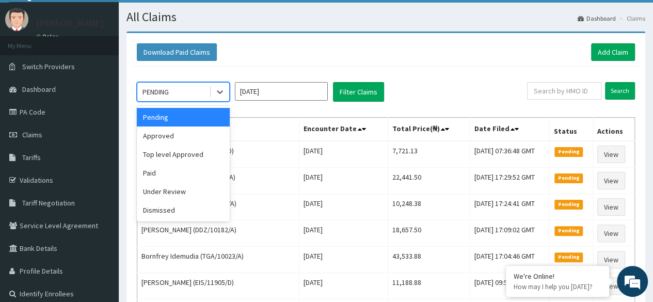
click at [191, 138] on div "Approved" at bounding box center [183, 135] width 93 height 19
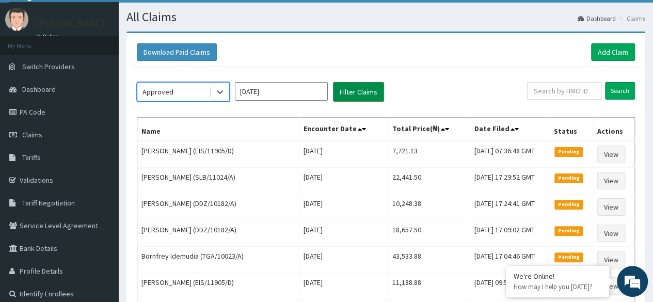
click at [365, 91] on button "Filter Claims" at bounding box center [358, 92] width 51 height 20
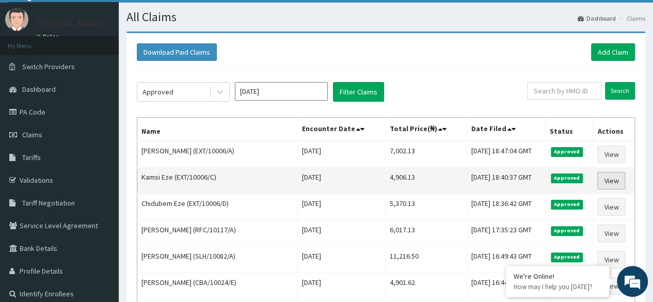
click at [611, 180] on link "View" at bounding box center [611, 181] width 28 height 18
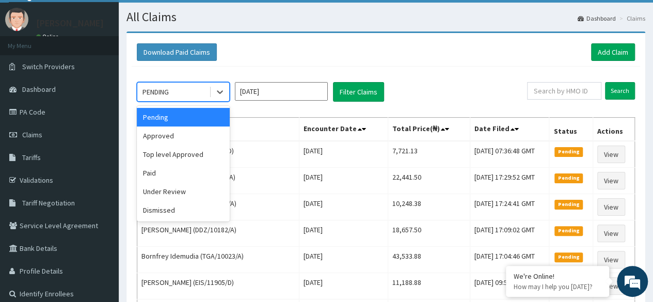
click at [185, 137] on div "Approved" at bounding box center [183, 135] width 93 height 19
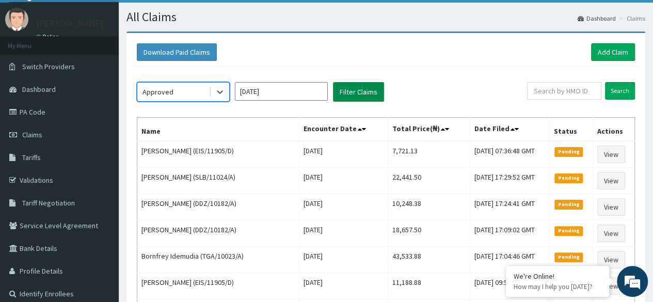
click at [363, 87] on button "Filter Claims" at bounding box center [358, 92] width 51 height 20
